Goal: Task Accomplishment & Management: Complete application form

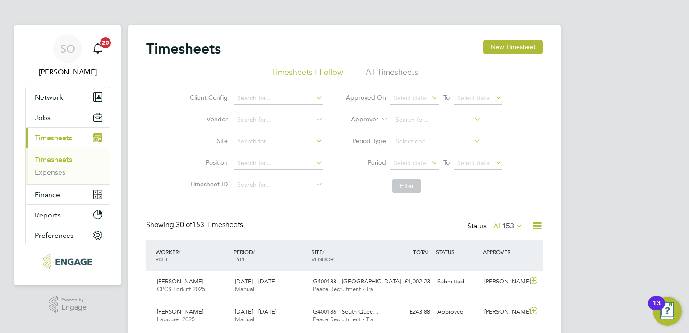
click at [43, 140] on span "Timesheets" at bounding box center [53, 137] width 37 height 9
click at [493, 46] on button "New Timesheet" at bounding box center [512, 47] width 59 height 14
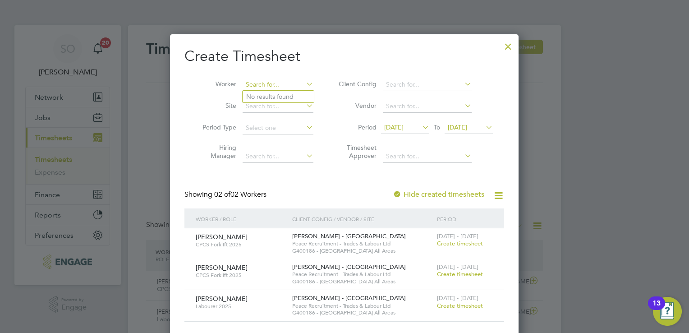
click at [275, 83] on input at bounding box center [277, 84] width 71 height 13
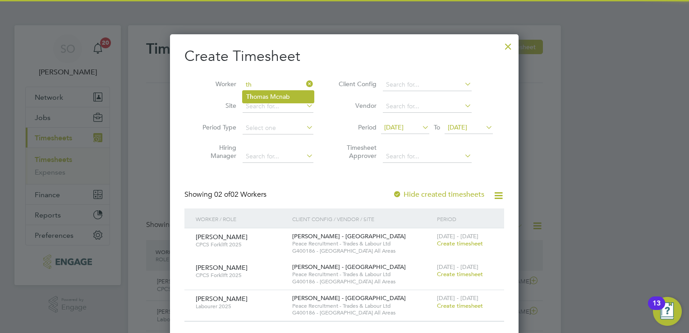
click at [283, 95] on li "Th omas Mcnab" at bounding box center [277, 97] width 71 height 12
type input "[PERSON_NAME]"
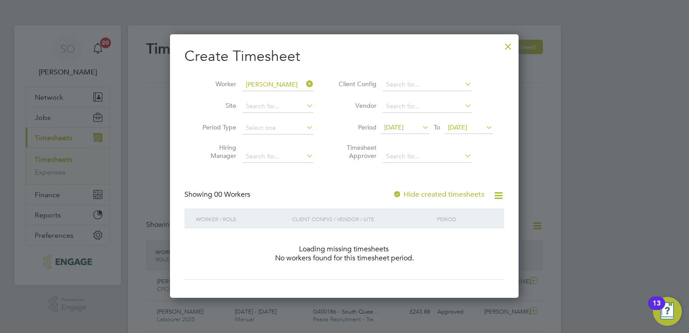
scroll to position [254, 349]
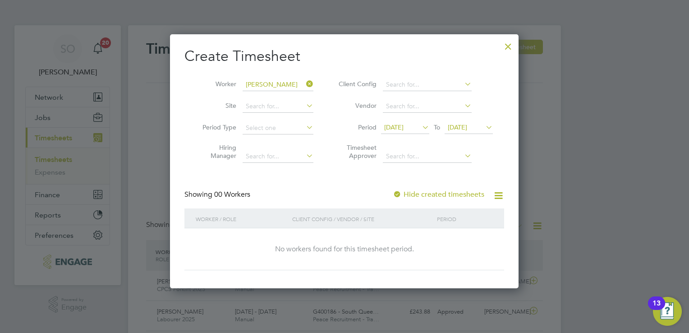
click at [420, 123] on icon at bounding box center [420, 127] width 0 height 13
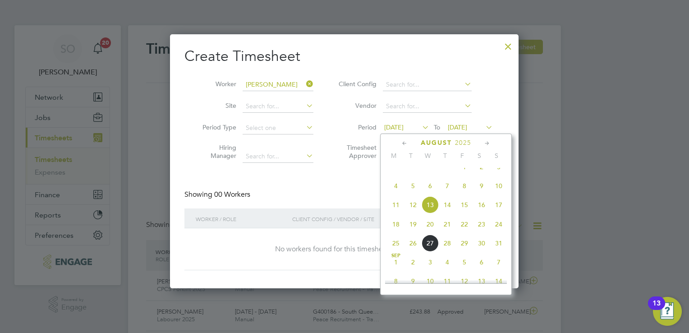
click at [479, 212] on span "16" at bounding box center [481, 204] width 17 height 17
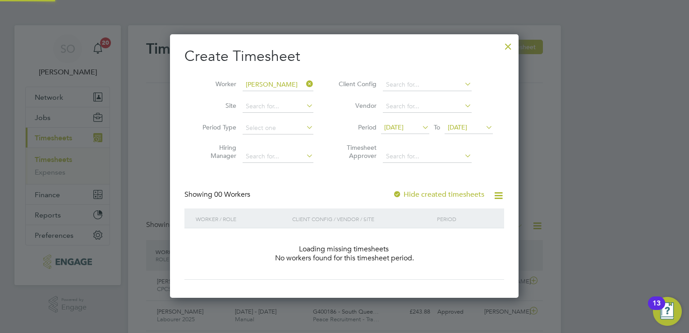
scroll to position [254, 349]
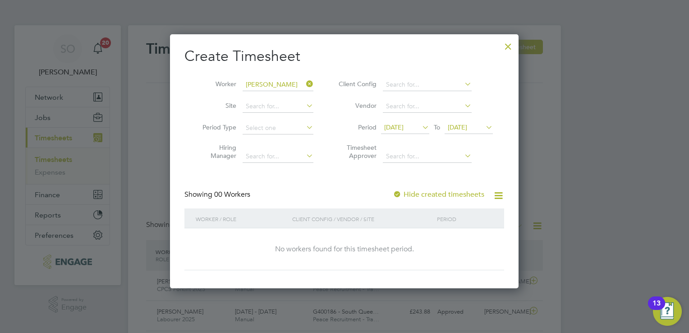
click at [467, 129] on span "[DATE]" at bounding box center [457, 127] width 19 height 8
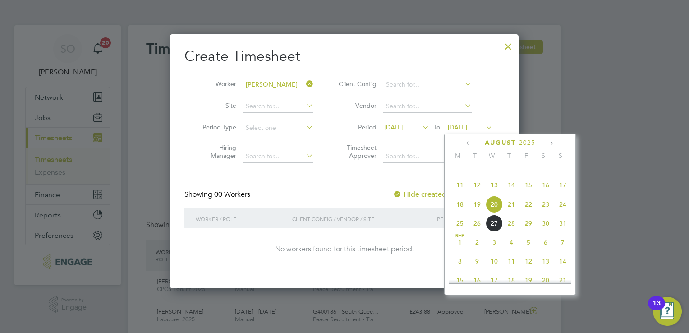
click at [491, 212] on span "20" at bounding box center [493, 204] width 17 height 17
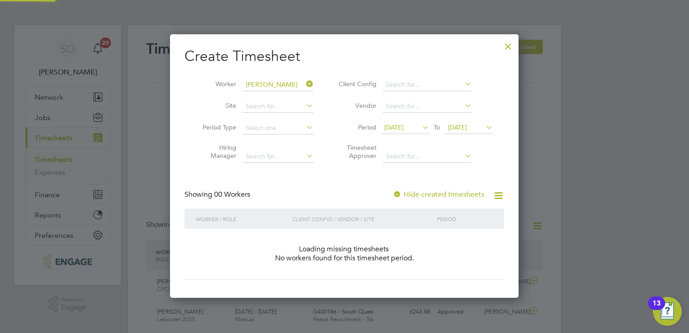
scroll to position [254, 349]
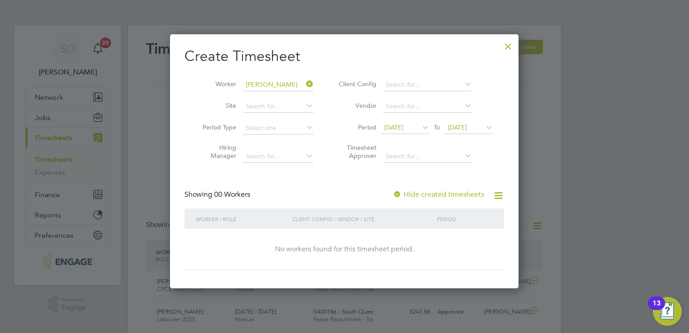
click at [508, 47] on div at bounding box center [508, 44] width 16 height 16
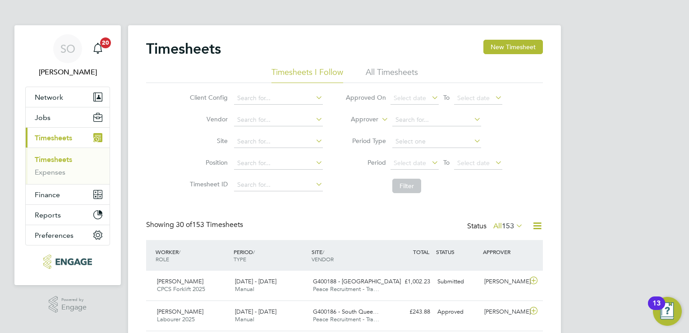
scroll to position [23, 78]
click at [61, 153] on ul "Timesheets Expenses" at bounding box center [68, 165] width 84 height 37
click at [59, 155] on link "Timesheets" at bounding box center [53, 159] width 37 height 9
click at [62, 157] on link "Timesheets" at bounding box center [53, 159] width 37 height 9
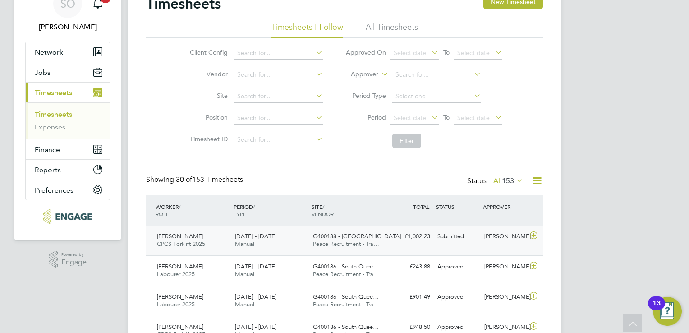
click at [334, 236] on span "G400188 - [GEOGRAPHIC_DATA]" at bounding box center [357, 236] width 88 height 8
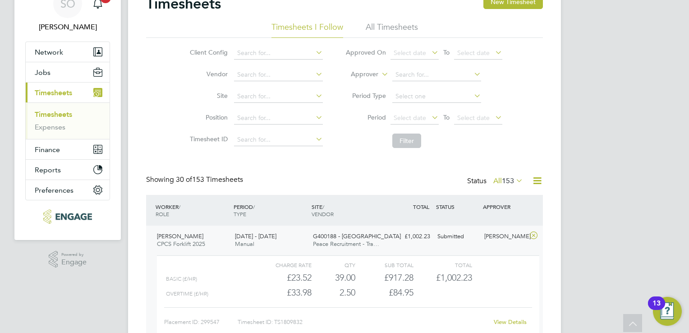
click at [337, 239] on span "G400188 - [GEOGRAPHIC_DATA]" at bounding box center [357, 236] width 88 height 8
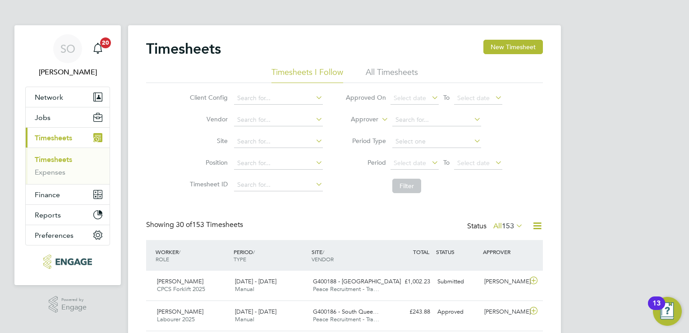
click at [477, 224] on div "Status All 153" at bounding box center [496, 226] width 58 height 13
click at [506, 224] on span "153" at bounding box center [508, 225] width 12 height 9
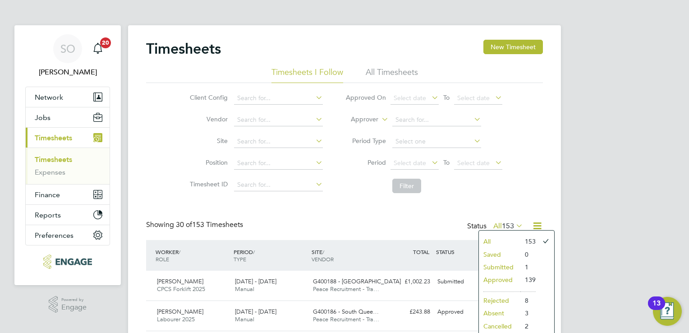
click at [501, 275] on li "Approved" at bounding box center [499, 279] width 41 height 13
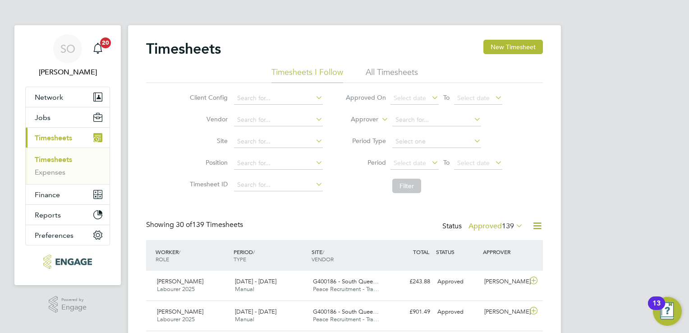
click at [483, 224] on label "Approved 139" at bounding box center [495, 225] width 55 height 9
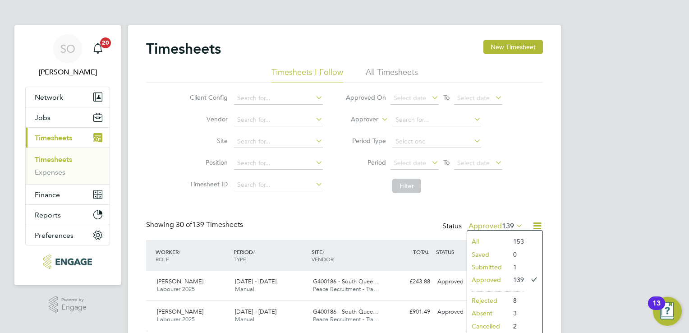
click at [481, 241] on li "All" at bounding box center [487, 241] width 41 height 13
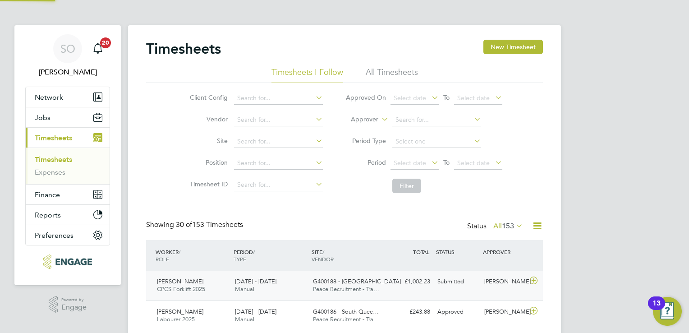
scroll to position [23, 78]
